Goal: Task Accomplishment & Management: Manage account settings

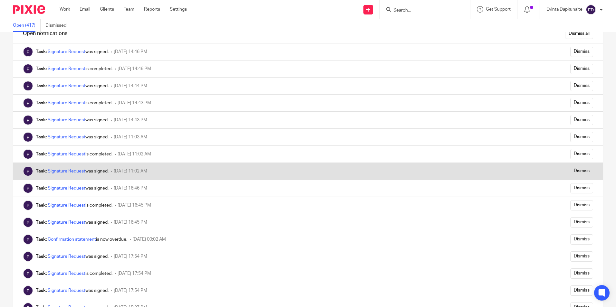
scroll to position [32, 0]
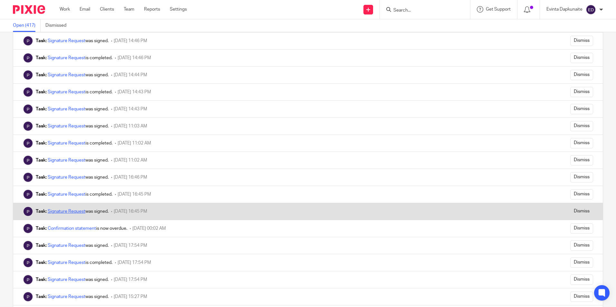
click at [75, 211] on link "Signature Request" at bounding box center [67, 211] width 38 height 5
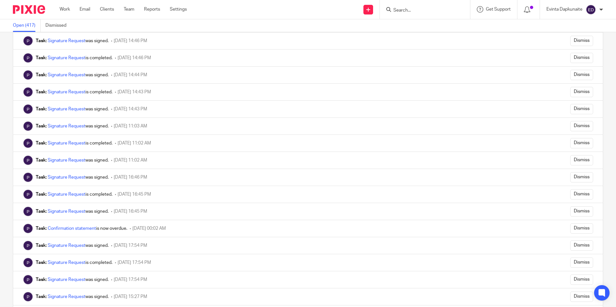
click at [126, 6] on div "Work Email Clients Team Reports Settings Work Email Clients Team Reports Settin…" at bounding box center [124, 9] width 143 height 19
click at [127, 7] on link "Team" at bounding box center [129, 9] width 11 height 6
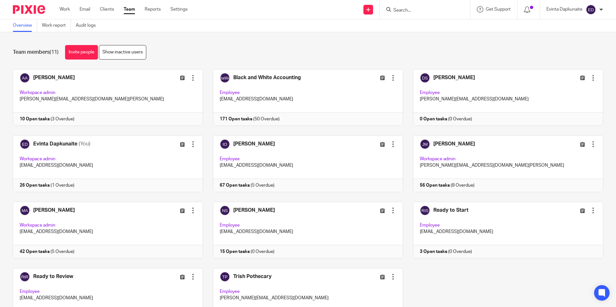
click at [421, 12] on input "Search" at bounding box center [422, 11] width 58 height 6
type input "leo s"
click at [402, 24] on link at bounding box center [431, 25] width 80 height 10
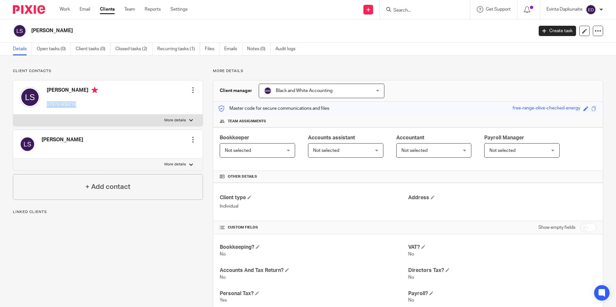
drag, startPoint x: 47, startPoint y: 103, endPoint x: 77, endPoint y: 102, distance: 30.0
click at [77, 102] on div "Leonard Smith 07970 909219" at bounding box center [59, 97] width 78 height 27
drag, startPoint x: 77, startPoint y: 102, endPoint x: 68, endPoint y: 104, distance: 8.6
copy p "07970 909219"
click at [406, 10] on input "Search" at bounding box center [422, 11] width 58 height 6
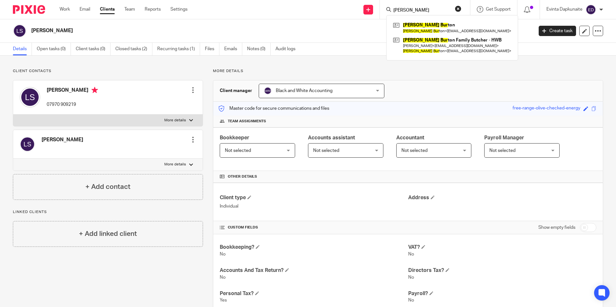
type input "john burt"
drag, startPoint x: 424, startPoint y: 12, endPoint x: 296, endPoint y: 11, distance: 127.5
click at [296, 11] on div "Send new email Create task Add client Request signature john burt John Burt on …" at bounding box center [406, 9] width 419 height 19
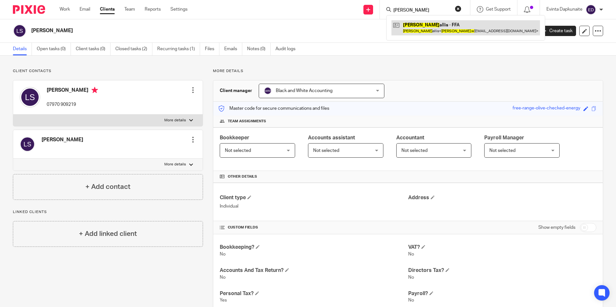
type input "janine w"
click at [435, 27] on link at bounding box center [465, 27] width 148 height 15
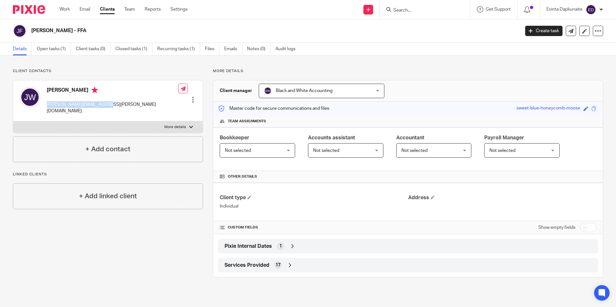
drag, startPoint x: 45, startPoint y: 105, endPoint x: 115, endPoint y: 105, distance: 69.6
click at [115, 105] on div "[PERSON_NAME] [PERSON_NAME][EMAIL_ADDRESS][PERSON_NAME][DOMAIN_NAME] Edit conta…" at bounding box center [107, 101] width 189 height 41
drag, startPoint x: 115, startPoint y: 105, endPoint x: 166, endPoint y: 119, distance: 52.7
click at [166, 125] on p "More details" at bounding box center [175, 127] width 22 height 5
click at [13, 121] on input "More details" at bounding box center [13, 121] width 0 height 0
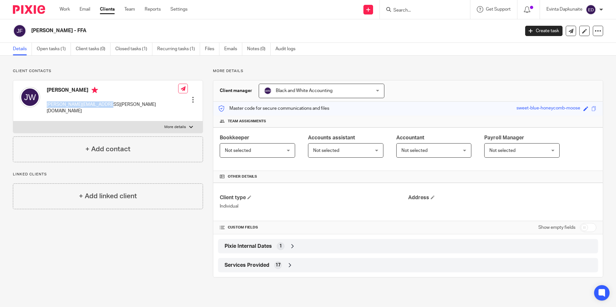
checkbox input "true"
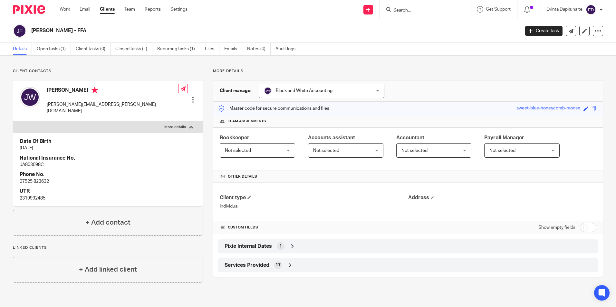
click at [21, 178] on p "07525 823632" at bounding box center [108, 181] width 176 height 6
drag, startPoint x: 20, startPoint y: 175, endPoint x: 61, endPoint y: 176, distance: 41.2
click at [61, 178] on p "07525 823632" at bounding box center [108, 181] width 176 height 6
drag, startPoint x: 61, startPoint y: 176, endPoint x: 43, endPoint y: 175, distance: 17.4
copy p "07525 823632"
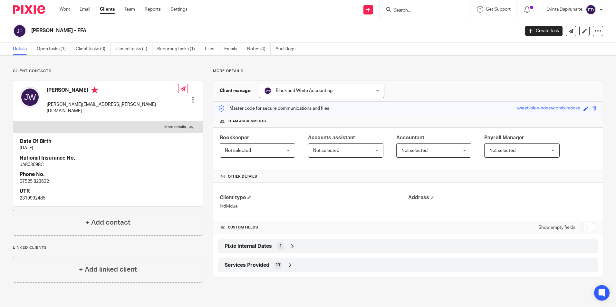
click at [429, 14] on div at bounding box center [425, 9] width 90 height 19
click at [424, 12] on input "Search" at bounding box center [422, 11] width 58 height 6
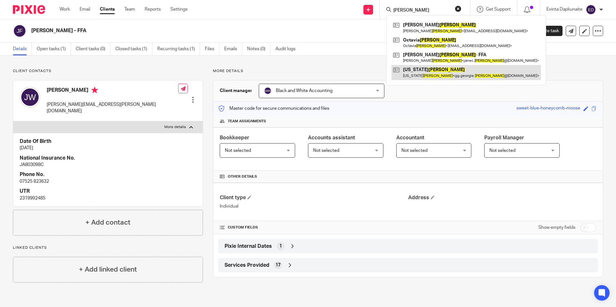
type input "gilmore"
click at [412, 68] on link at bounding box center [465, 72] width 149 height 15
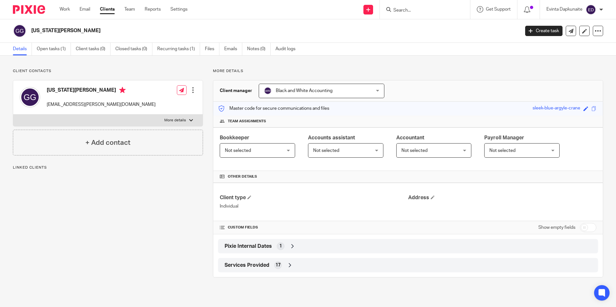
click at [114, 118] on label "More details" at bounding box center [107, 121] width 189 height 12
click at [13, 115] on input "More details" at bounding box center [13, 114] width 0 height 0
checkbox input "true"
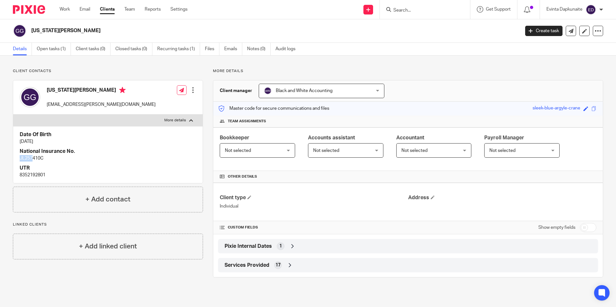
drag, startPoint x: 20, startPoint y: 155, endPoint x: 32, endPoint y: 155, distance: 11.6
click at [32, 155] on p "JL257410C" at bounding box center [108, 158] width 176 height 6
drag, startPoint x: 32, startPoint y: 155, endPoint x: 40, endPoint y: 166, distance: 13.1
click at [40, 166] on h4 "UTR" at bounding box center [108, 168] width 176 height 7
click at [233, 47] on link "Emails" at bounding box center [233, 49] width 18 height 13
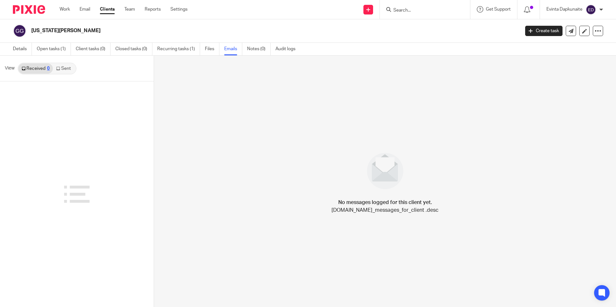
click at [64, 72] on link "Sent" at bounding box center [64, 68] width 23 height 10
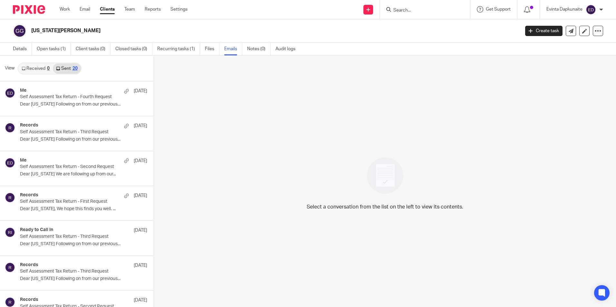
click at [38, 67] on link "Received 0" at bounding box center [35, 68] width 34 height 10
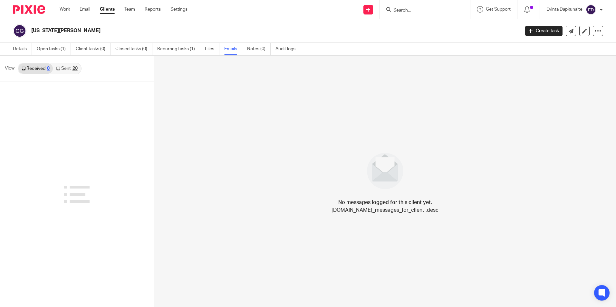
click at [412, 10] on input "Search" at bounding box center [422, 11] width 58 height 6
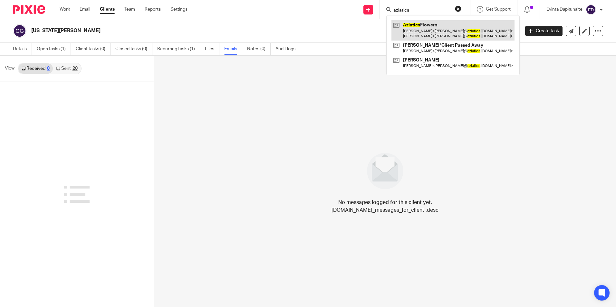
type input "aziatics"
click at [419, 25] on link at bounding box center [452, 30] width 123 height 20
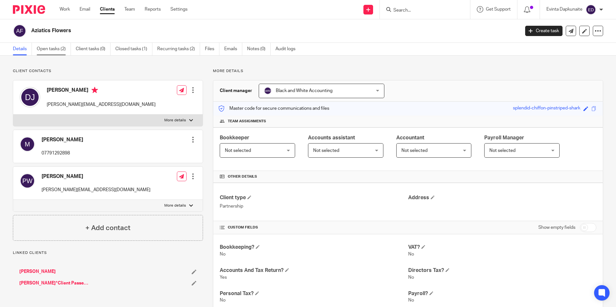
click at [59, 44] on link "Open tasks (2)" at bounding box center [54, 49] width 34 height 13
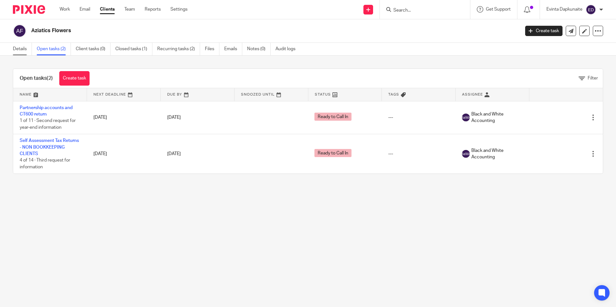
click at [24, 48] on link "Details" at bounding box center [22, 49] width 19 height 13
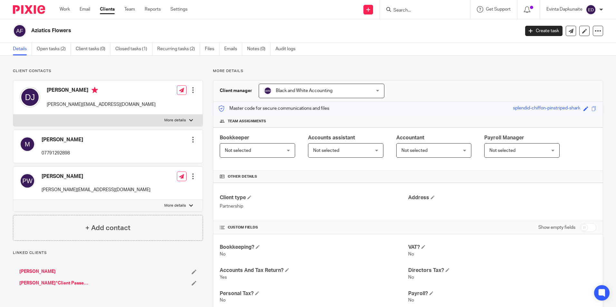
click at [65, 119] on label "More details" at bounding box center [107, 121] width 189 height 12
click at [13, 115] on input "More details" at bounding box center [13, 114] width 0 height 0
checkbox input "true"
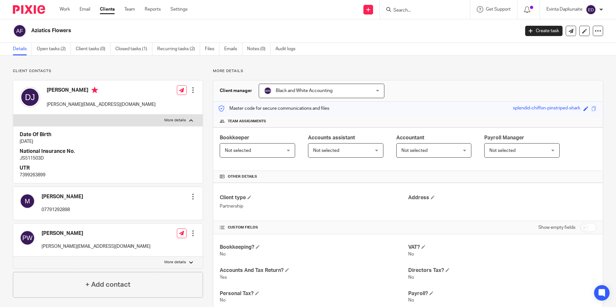
scroll to position [32, 0]
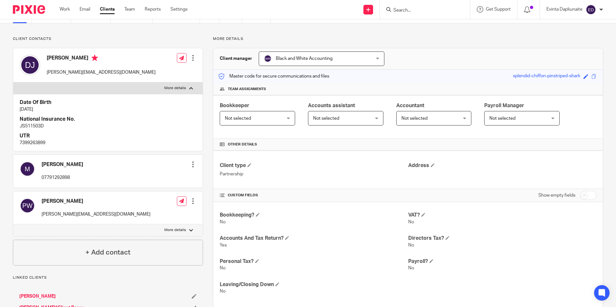
drag, startPoint x: 94, startPoint y: 215, endPoint x: 145, endPoint y: 215, distance: 51.2
click at [94, 215] on div "[PERSON_NAME] [PERSON_NAME][EMAIL_ADDRESS][DOMAIN_NAME] Edit contact Create cli…" at bounding box center [107, 208] width 189 height 33
click at [174, 225] on label "More details" at bounding box center [107, 230] width 189 height 12
click at [13, 224] on input "More details" at bounding box center [13, 224] width 0 height 0
checkbox input "true"
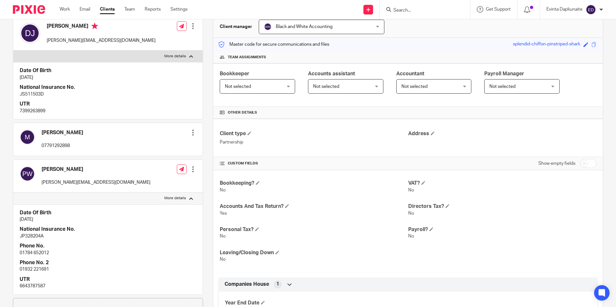
scroll to position [64, 0]
drag, startPoint x: 41, startPoint y: 146, endPoint x: 79, endPoint y: 144, distance: 38.7
click at [79, 144] on div "[PERSON_NAME] 07791292898 Edit contact Create client from contact Export data M…" at bounding box center [107, 139] width 189 height 33
drag, startPoint x: 79, startPoint y: 144, endPoint x: 64, endPoint y: 145, distance: 15.2
copy p "07791292898"
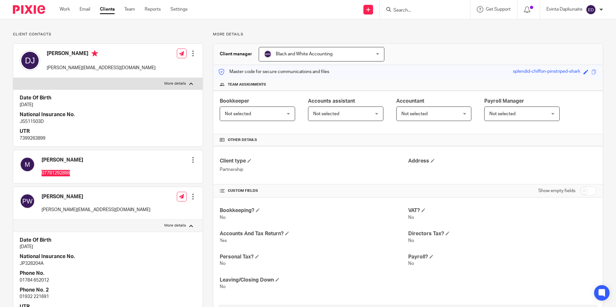
scroll to position [0, 0]
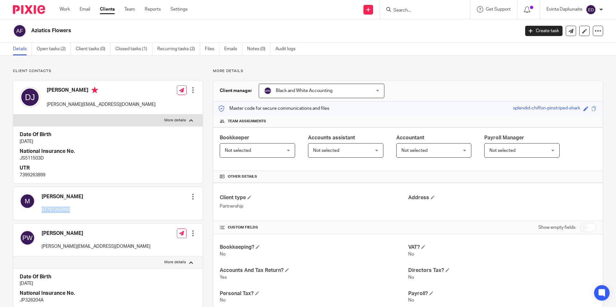
click at [107, 207] on div "[PERSON_NAME] 07791292898 Edit contact Create client from contact Export data M…" at bounding box center [107, 203] width 189 height 33
click at [61, 46] on link "Open tasks (2)" at bounding box center [54, 49] width 34 height 13
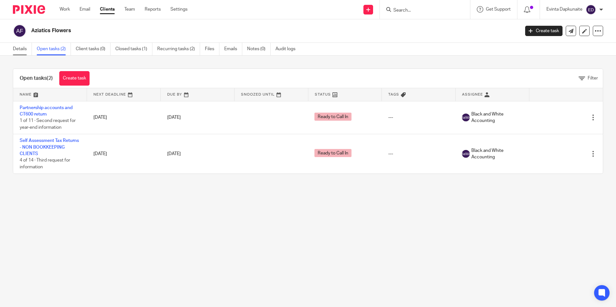
click at [27, 48] on link "Details" at bounding box center [22, 49] width 19 height 13
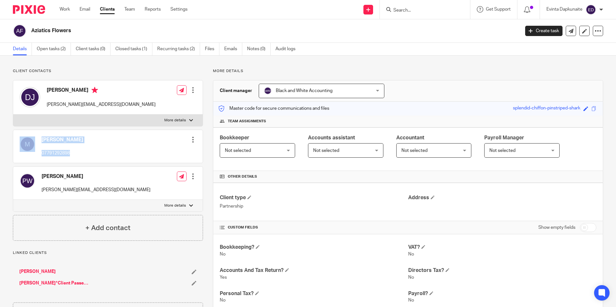
drag, startPoint x: 81, startPoint y: 148, endPoint x: 34, endPoint y: 153, distance: 47.7
click at [34, 153] on div "Mike 07791292898 Edit contact Create client from contact Export data Make prima…" at bounding box center [107, 146] width 189 height 33
drag, startPoint x: 34, startPoint y: 153, endPoint x: 68, endPoint y: 153, distance: 34.5
click at [68, 153] on p "07791292898" at bounding box center [63, 153] width 42 height 6
click at [88, 151] on div "[PERSON_NAME] 07791292898 Edit contact Create client from contact Export data M…" at bounding box center [107, 146] width 189 height 33
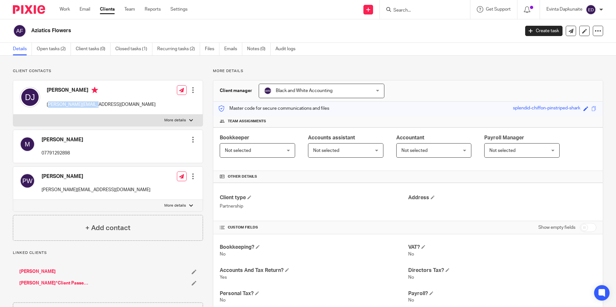
drag, startPoint x: 49, startPoint y: 104, endPoint x: 90, endPoint y: 99, distance: 41.2
click at [90, 99] on div "David Jelley david@aziatics.co.uk Edit contact Create client from contact Expor…" at bounding box center [107, 98] width 189 height 34
drag, startPoint x: 90, startPoint y: 99, endPoint x: 79, endPoint y: 143, distance: 45.4
click at [81, 155] on div "Mike 07791292898 Edit contact Create client from contact Export data Make prima…" at bounding box center [107, 146] width 189 height 33
click at [58, 54] on link "Open tasks (2)" at bounding box center [54, 49] width 34 height 13
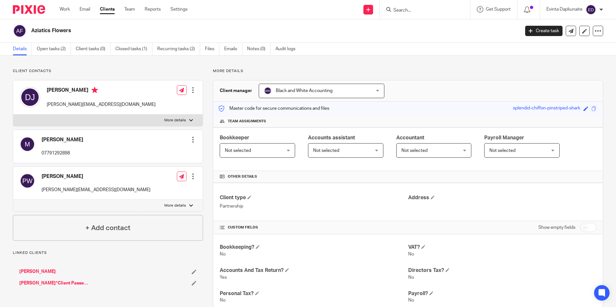
click at [172, 118] on p "More details" at bounding box center [175, 120] width 22 height 5
click at [13, 115] on input "More details" at bounding box center [13, 114] width 0 height 0
checkbox input "true"
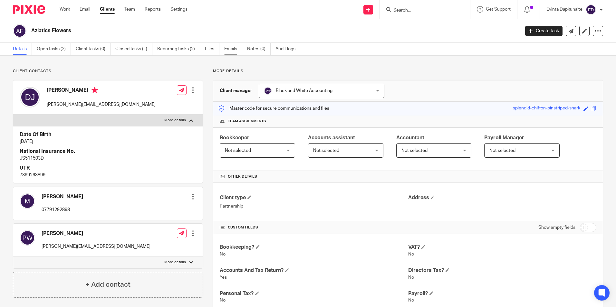
click at [236, 47] on link "Emails" at bounding box center [233, 49] width 18 height 13
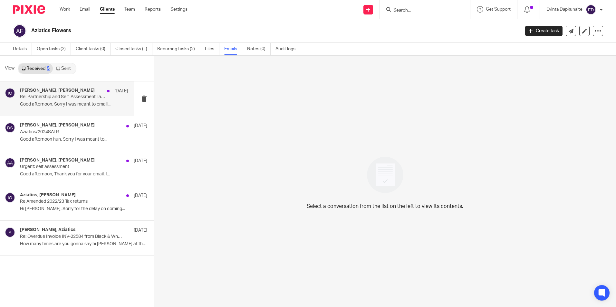
click at [57, 100] on p "Re: Partnership and Self-Assessment Tax Returns for 2023/24" at bounding box center [63, 96] width 86 height 5
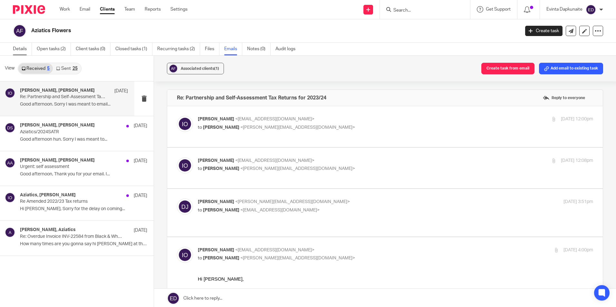
click at [21, 48] on link "Details" at bounding box center [22, 49] width 19 height 13
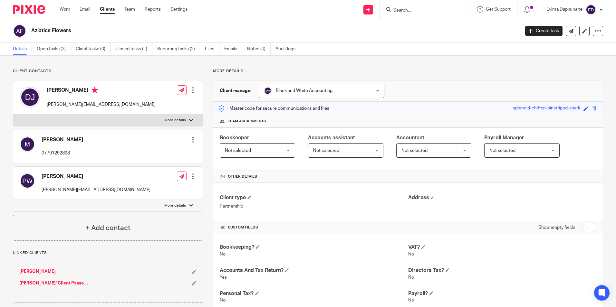
drag, startPoint x: 159, startPoint y: 116, endPoint x: 158, endPoint y: 113, distance: 3.8
click at [159, 116] on label "More details" at bounding box center [107, 121] width 189 height 12
click at [13, 115] on input "More details" at bounding box center [13, 114] width 0 height 0
checkbox input "true"
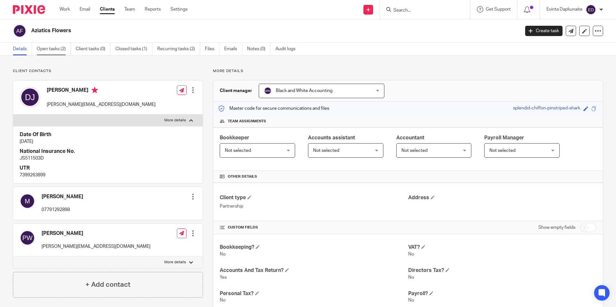
click at [48, 47] on link "Open tasks (2)" at bounding box center [54, 49] width 34 height 13
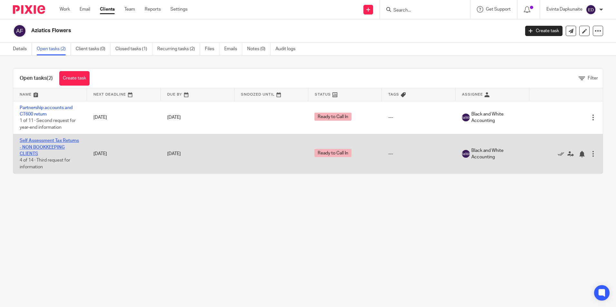
drag, startPoint x: 52, startPoint y: 186, endPoint x: 52, endPoint y: 142, distance: 43.8
click at [52, 142] on div "Open tasks (2) Create task Filter Name Next Deadline Due By Snoozed Until Statu…" at bounding box center [308, 121] width 616 height 131
drag, startPoint x: 96, startPoint y: 184, endPoint x: 65, endPoint y: 143, distance: 51.0
click at [65, 143] on div "Open tasks (2) Create task Filter Name Next Deadline Due By Snoozed Until Statu…" at bounding box center [308, 121] width 616 height 131
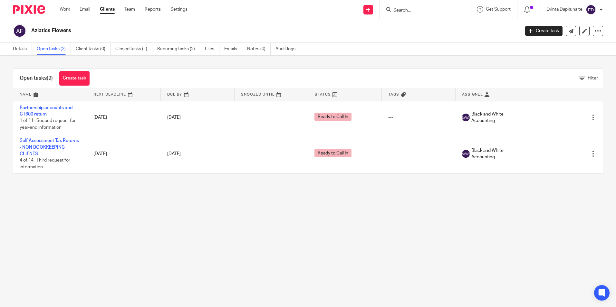
drag, startPoint x: 79, startPoint y: 215, endPoint x: 63, endPoint y: 182, distance: 36.9
click at [64, 184] on main "Aziatics Flowers Create task Update from Companies House Export data Merge Arch…" at bounding box center [308, 153] width 616 height 307
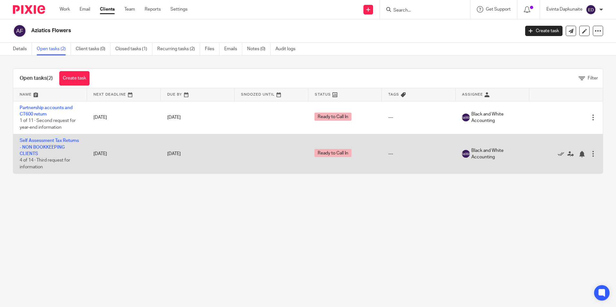
drag, startPoint x: 66, startPoint y: 208, endPoint x: 52, endPoint y: 163, distance: 47.1
click at [52, 139] on main "Aziatics Flowers Create task Update from Companies House Export data Merge Arch…" at bounding box center [308, 153] width 616 height 307
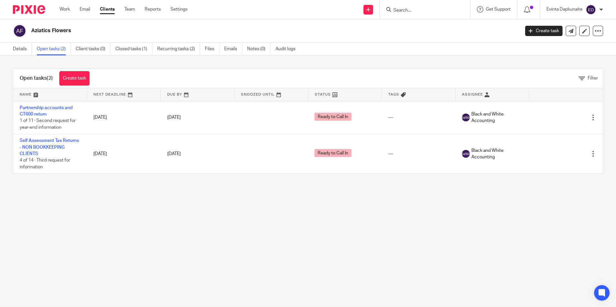
drag, startPoint x: 72, startPoint y: 197, endPoint x: 70, endPoint y: 180, distance: 16.9
click at [70, 183] on main "Aziatics Flowers Create task Update from Companies House Export data Merge Arch…" at bounding box center [308, 153] width 616 height 307
click at [33, 55] on ul "Details Open tasks (2) Client tasks (0) Closed tasks (1) Recurring tasks (2) Fi…" at bounding box center [159, 49] width 292 height 13
click at [27, 51] on link "Details" at bounding box center [22, 49] width 19 height 13
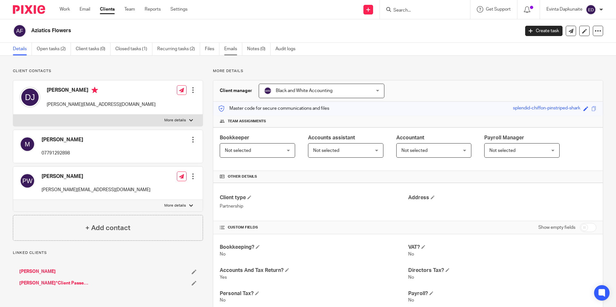
click at [225, 50] on link "Emails" at bounding box center [233, 49] width 18 height 13
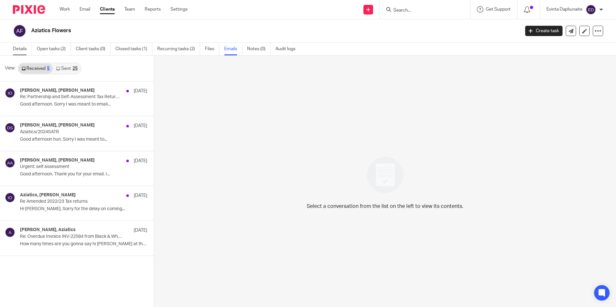
click at [25, 45] on link "Details" at bounding box center [22, 49] width 19 height 13
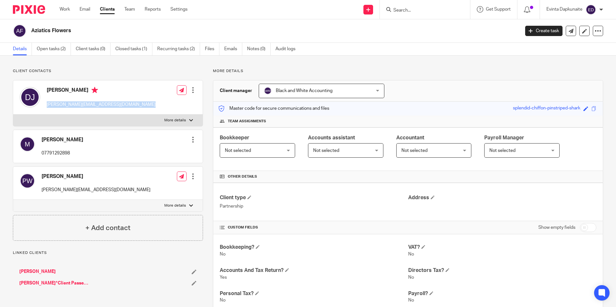
drag, startPoint x: 47, startPoint y: 106, endPoint x: 153, endPoint y: 100, distance: 106.4
click at [153, 100] on div "[PERSON_NAME] [PERSON_NAME][EMAIL_ADDRESS][DOMAIN_NAME] Edit contact Create cli…" at bounding box center [107, 98] width 189 height 34
drag, startPoint x: 153, startPoint y: 100, endPoint x: 107, endPoint y: 67, distance: 56.9
click at [110, 67] on div "Client contacts David Jelley david@aziatics.co.uk Edit contact Create client fr…" at bounding box center [308, 239] width 616 height 367
click at [167, 118] on p "More details" at bounding box center [175, 120] width 22 height 5
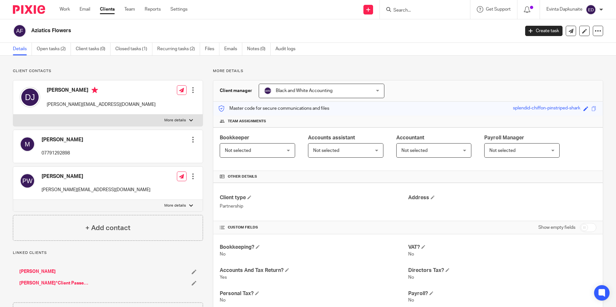
click at [13, 115] on input "More details" at bounding box center [13, 114] width 0 height 0
checkbox input "true"
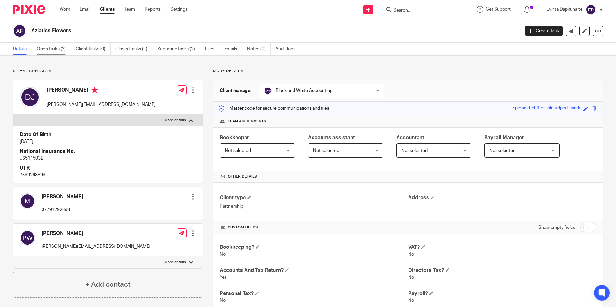
click at [44, 48] on link "Open tasks (2)" at bounding box center [54, 49] width 34 height 13
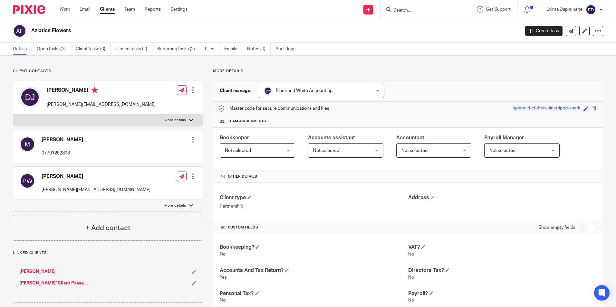
click at [174, 123] on p "More details" at bounding box center [175, 120] width 22 height 5
click at [13, 115] on input "More details" at bounding box center [13, 114] width 0 height 0
checkbox input "true"
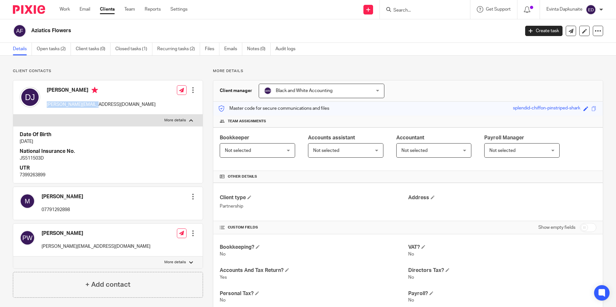
drag, startPoint x: 45, startPoint y: 102, endPoint x: 102, endPoint y: 102, distance: 57.0
click at [102, 102] on div "[PERSON_NAME] [PERSON_NAME][EMAIL_ADDRESS][DOMAIN_NAME] Edit contact Create cli…" at bounding box center [107, 98] width 189 height 34
drag, startPoint x: 35, startPoint y: 211, endPoint x: 75, endPoint y: 211, distance: 39.6
click at [75, 211] on div "[PERSON_NAME] 07791292898 Edit contact Create client from contact Export data M…" at bounding box center [107, 203] width 189 height 33
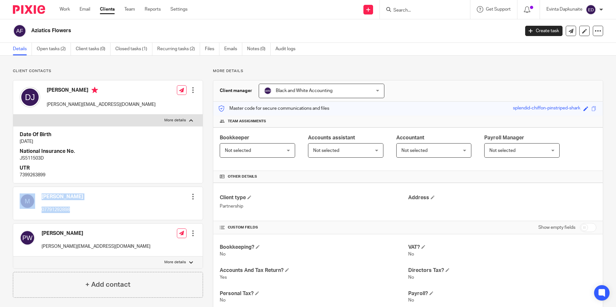
drag, startPoint x: 75, startPoint y: 211, endPoint x: 93, endPoint y: 212, distance: 18.7
click at [93, 212] on div "[PERSON_NAME] 07791292898 Edit contact Create client from contact Export data M…" at bounding box center [107, 203] width 189 height 33
drag, startPoint x: 21, startPoint y: 138, endPoint x: 41, endPoint y: 148, distance: 22.2
click at [41, 148] on div "Date Of Birth [DATE] National Insurance No. JS511503D UTR 7399263899" at bounding box center [107, 154] width 189 height 57
drag, startPoint x: 41, startPoint y: 148, endPoint x: 52, endPoint y: 173, distance: 27.7
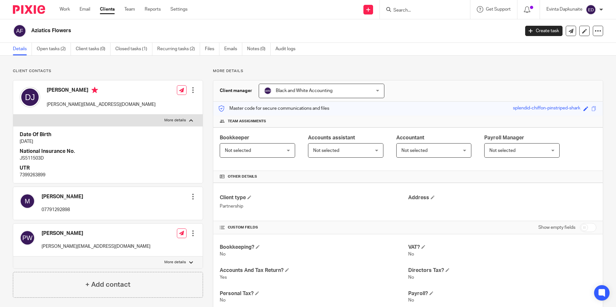
click at [52, 173] on p "7399263899" at bounding box center [108, 175] width 176 height 6
click at [193, 96] on div "Edit contact Create client from contact Export data Delete contact" at bounding box center [193, 90] width 6 height 13
click at [192, 92] on div at bounding box center [193, 90] width 6 height 6
click at [153, 105] on link "Edit contact" at bounding box center [163, 104] width 62 height 9
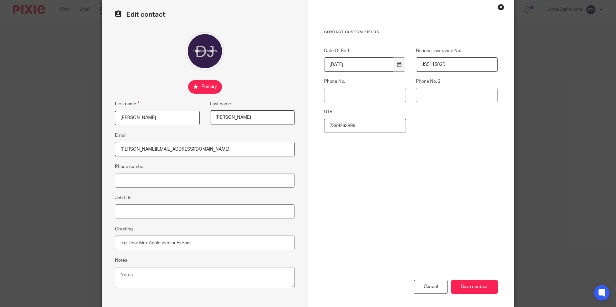
scroll to position [58, 0]
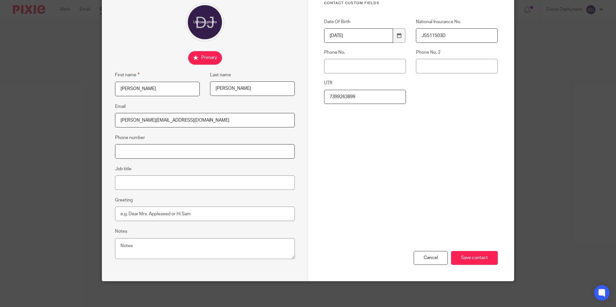
click at [186, 144] on input "Phone number" at bounding box center [205, 151] width 180 height 14
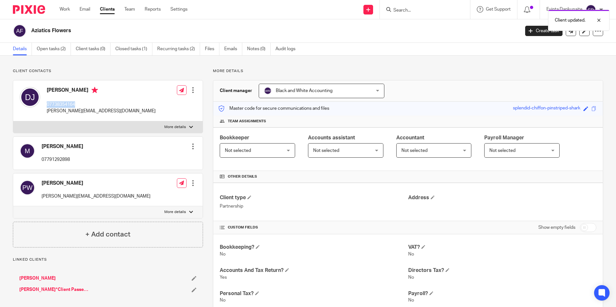
drag, startPoint x: 45, startPoint y: 103, endPoint x: 91, endPoint y: 105, distance: 46.1
click at [91, 105] on div "[PERSON_NAME] 07738354164 [PERSON_NAME][EMAIL_ADDRESS][DOMAIN_NAME] Edit contac…" at bounding box center [107, 101] width 189 height 41
drag, startPoint x: 91, startPoint y: 105, endPoint x: 71, endPoint y: 105, distance: 20.0
copy p "07738354164"
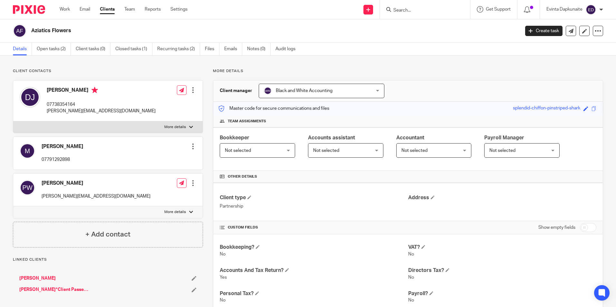
click at [414, 8] on input "Search" at bounding box center [422, 11] width 58 height 6
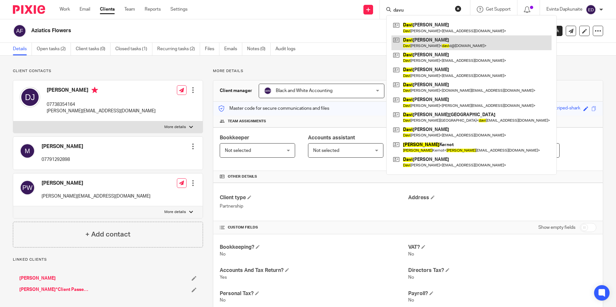
type input "davu"
click at [417, 39] on link at bounding box center [471, 42] width 160 height 15
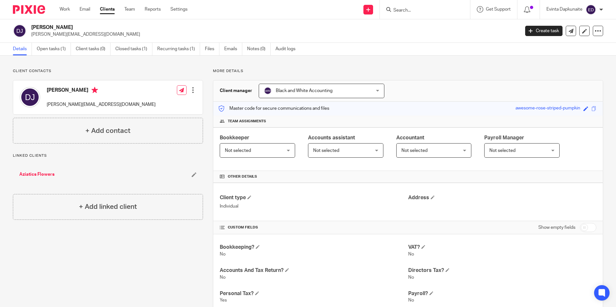
click at [30, 173] on link "Aziatics Flowers" at bounding box center [36, 174] width 35 height 6
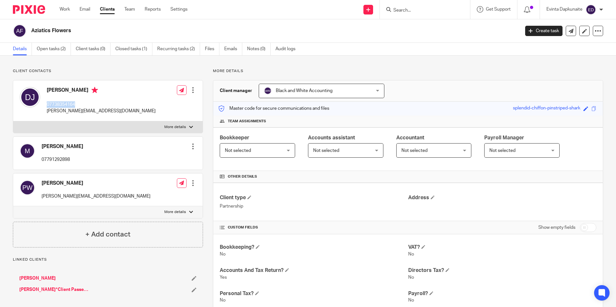
drag, startPoint x: 46, startPoint y: 103, endPoint x: 87, endPoint y: 103, distance: 41.2
click at [87, 103] on div "[PERSON_NAME] 07738354164 [PERSON_NAME][EMAIL_ADDRESS][DOMAIN_NAME]" at bounding box center [88, 101] width 136 height 34
drag, startPoint x: 87, startPoint y: 103, endPoint x: 71, endPoint y: 106, distance: 17.1
drag, startPoint x: 71, startPoint y: 106, endPoint x: 65, endPoint y: 105, distance: 5.4
copy p "07738354164"
